Goal: Check status: Check status

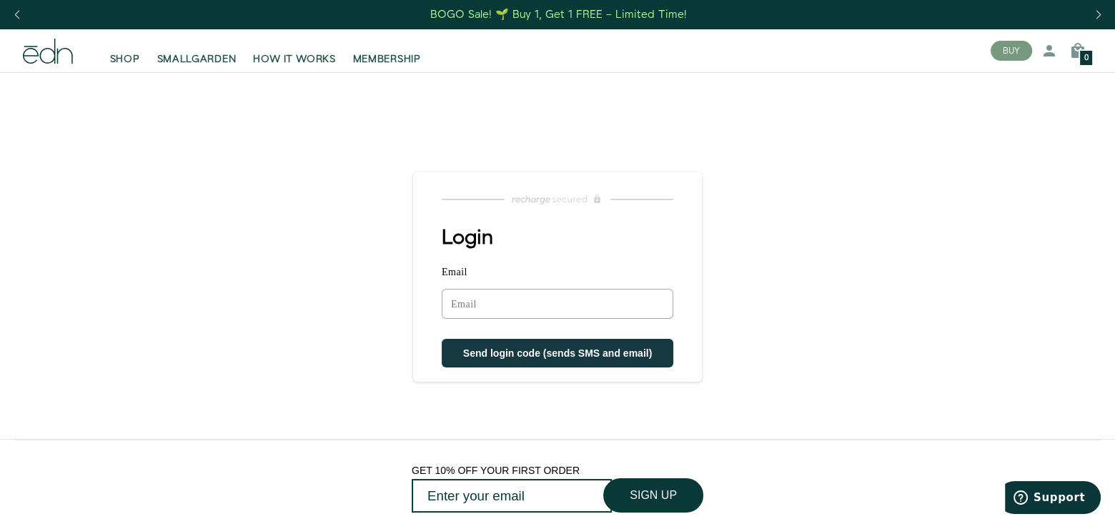
click at [462, 310] on input "Email" at bounding box center [558, 304] width 232 height 30
type input "jastoiber@bex.net"
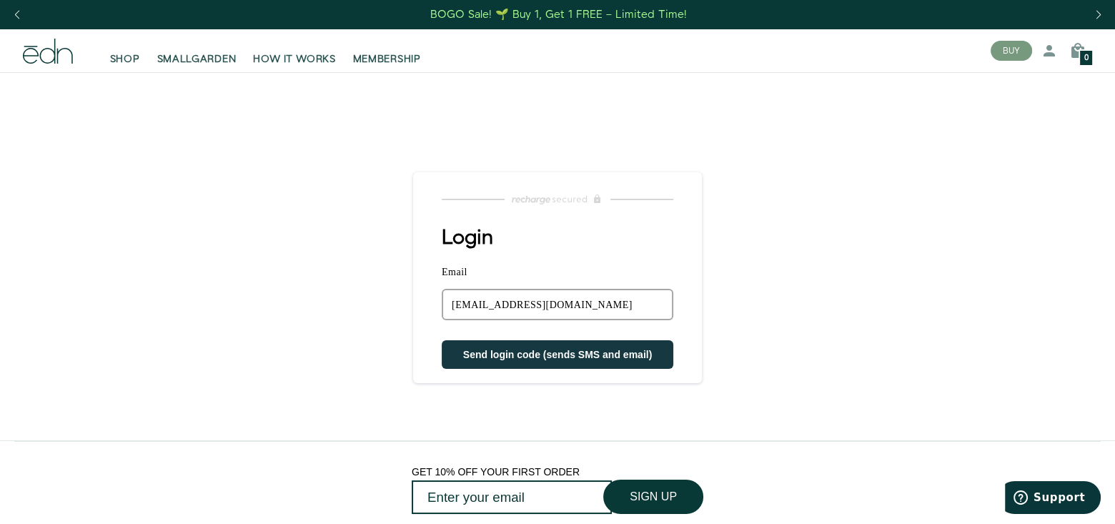
click at [513, 352] on span "Send login code (sends SMS and email)" at bounding box center [557, 354] width 189 height 11
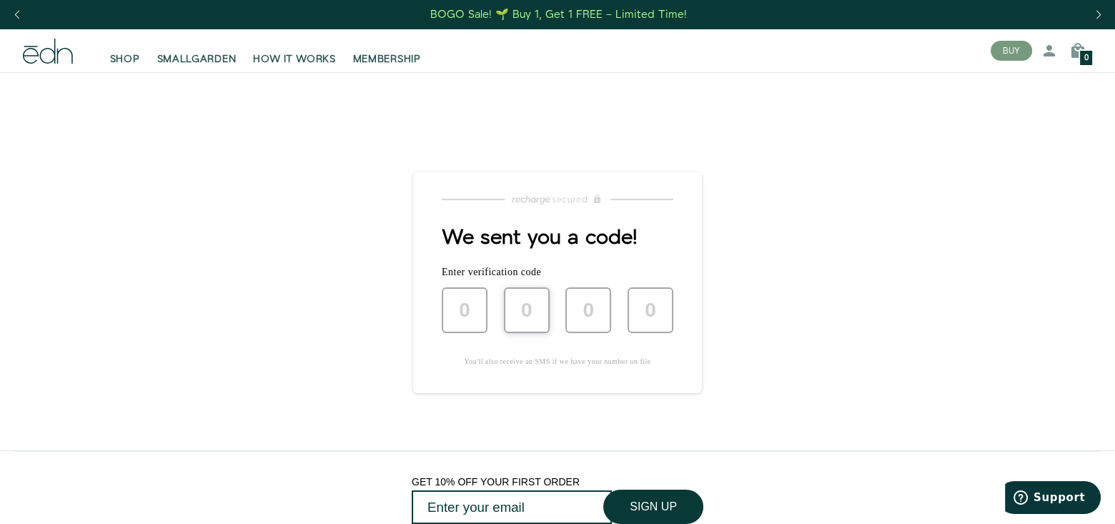
type input "2"
type input "3"
type input "6"
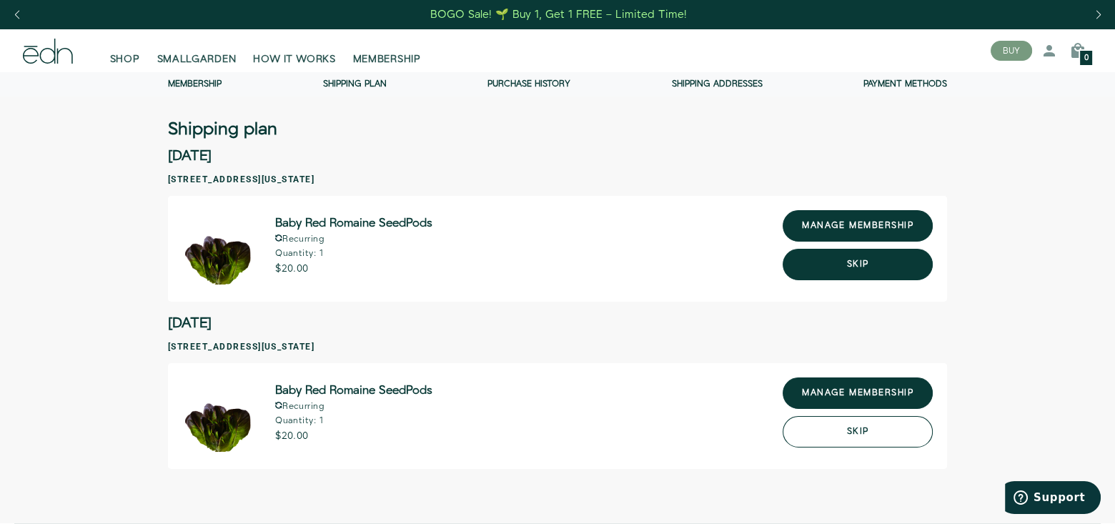
click at [854, 429] on button "Skip" at bounding box center [858, 431] width 150 height 31
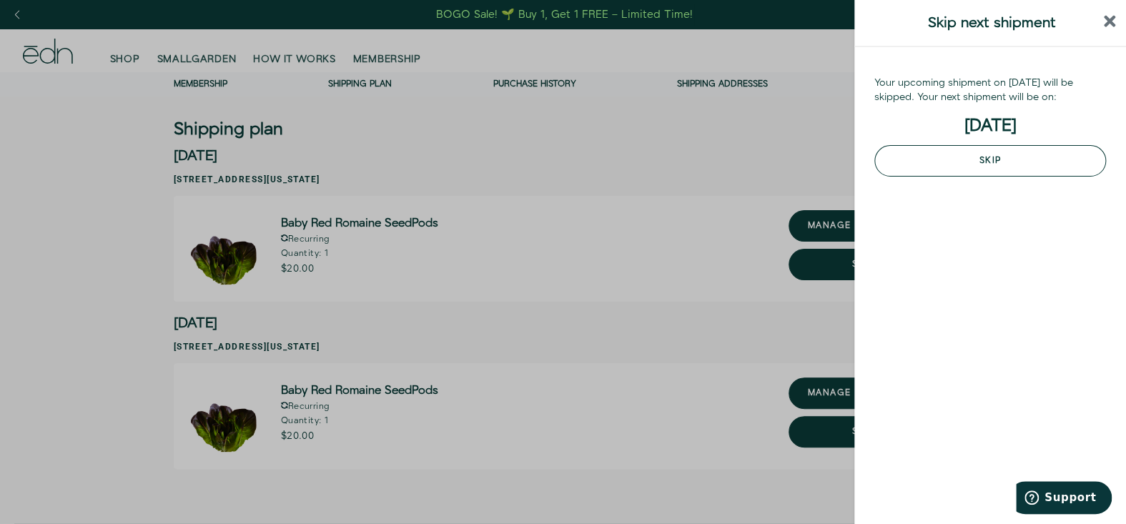
click at [999, 161] on button "Skip" at bounding box center [991, 160] width 232 height 31
